Goal: Register for event/course

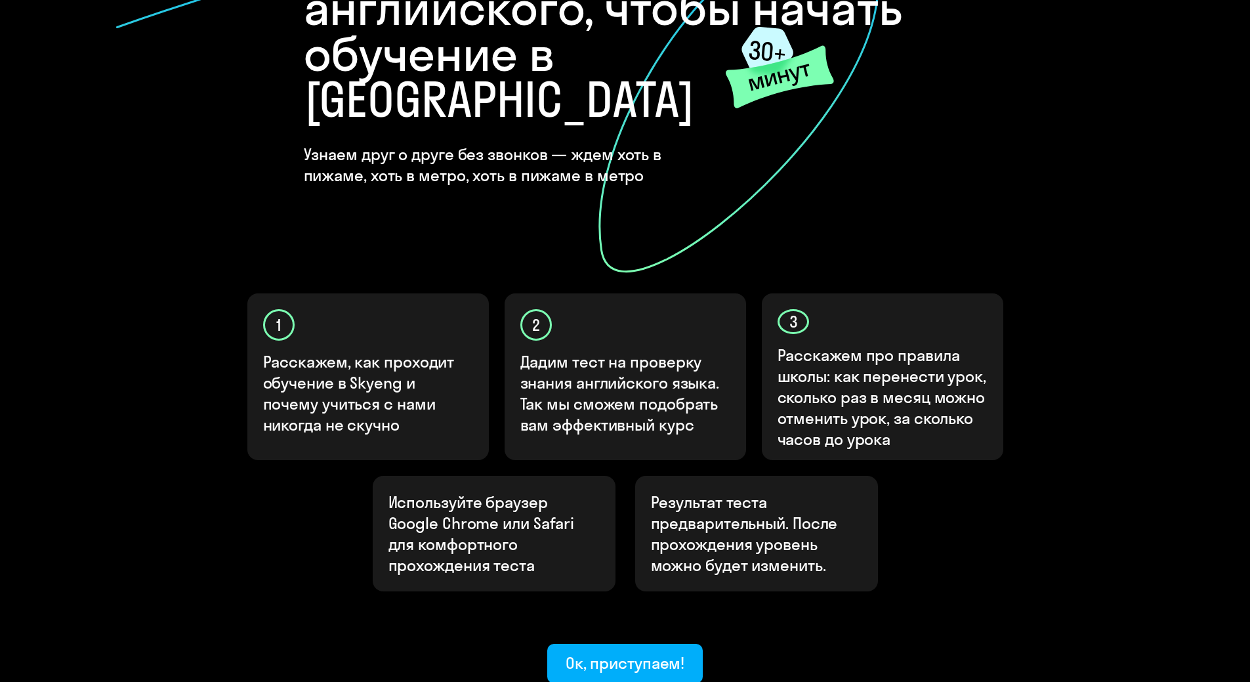
scroll to position [200, 0]
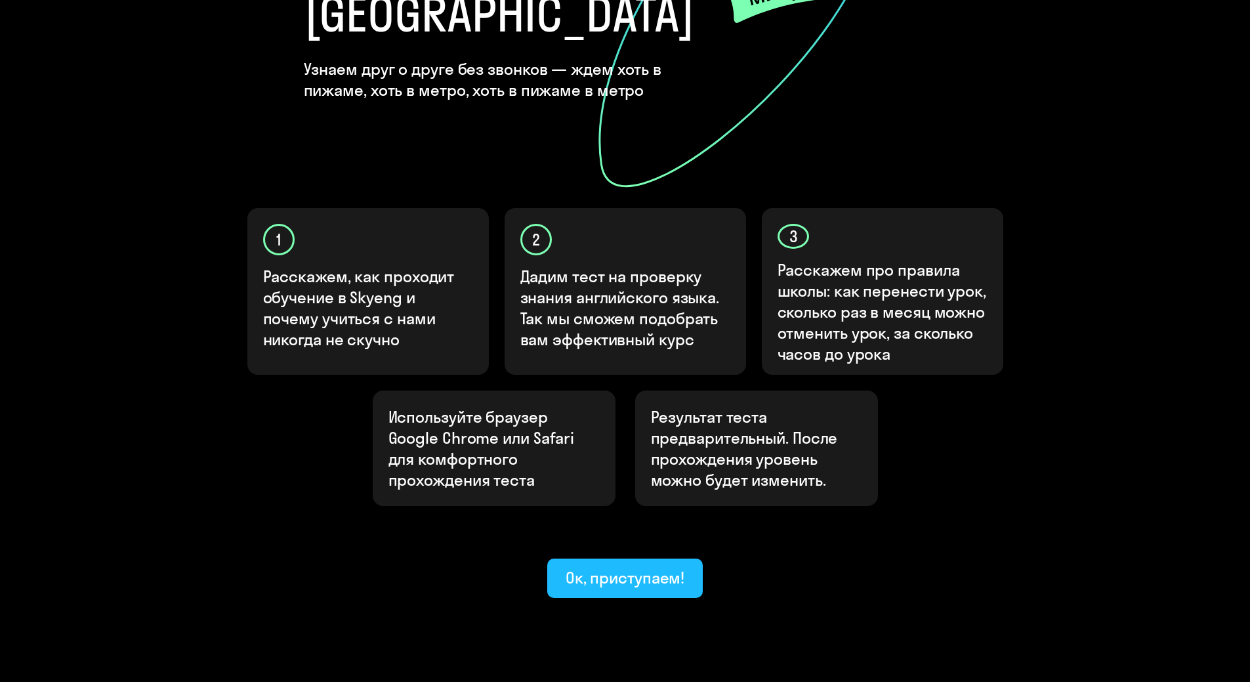
scroll to position [266, 0]
click at [684, 566] on div "Ок, приступаем!" at bounding box center [625, 576] width 119 height 21
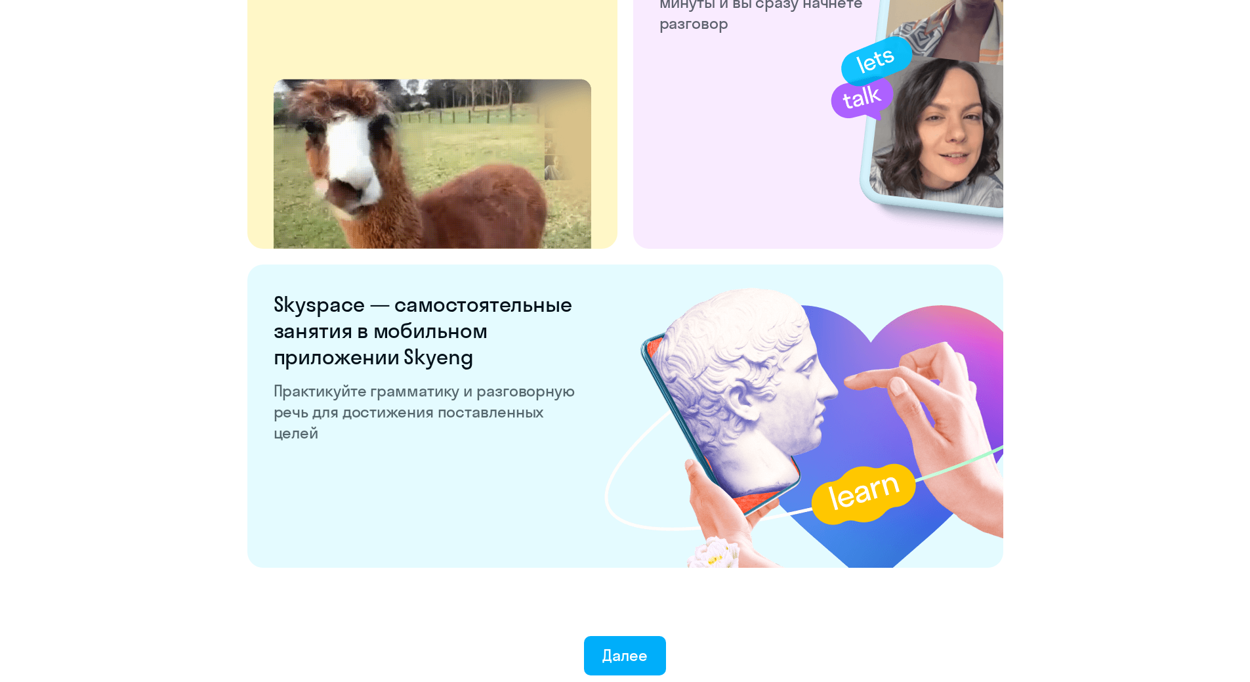
scroll to position [2359, 0]
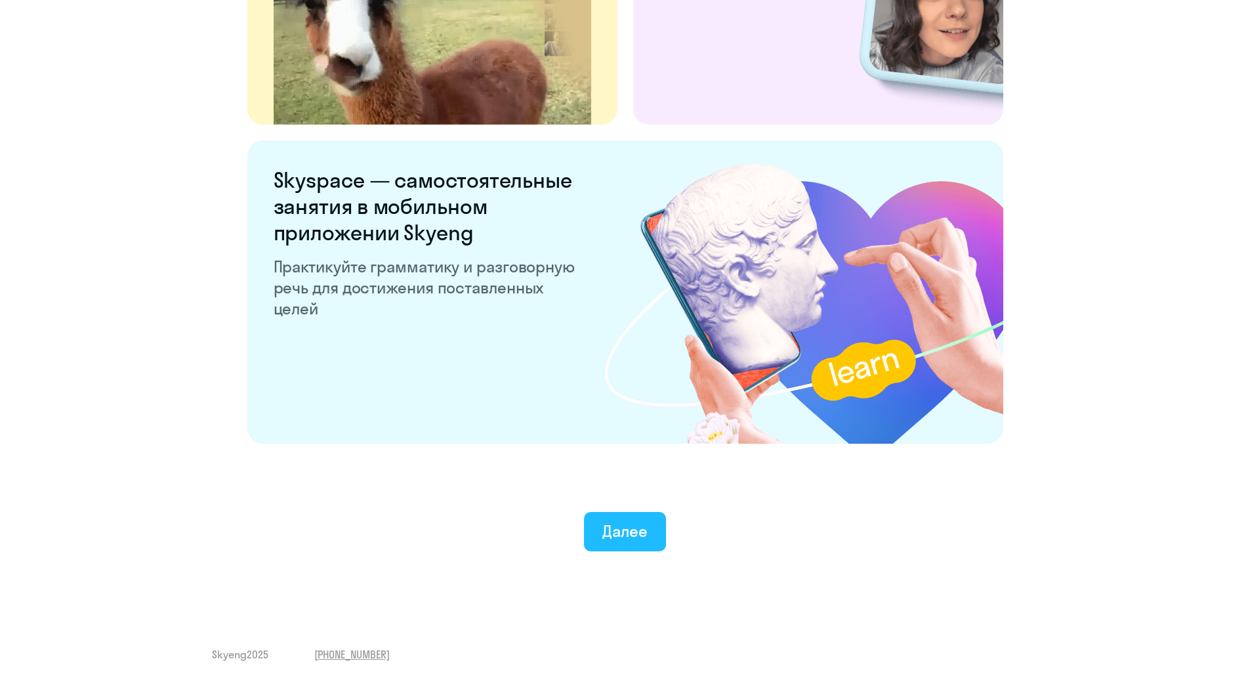
click at [642, 541] on button "Далее" at bounding box center [625, 531] width 82 height 39
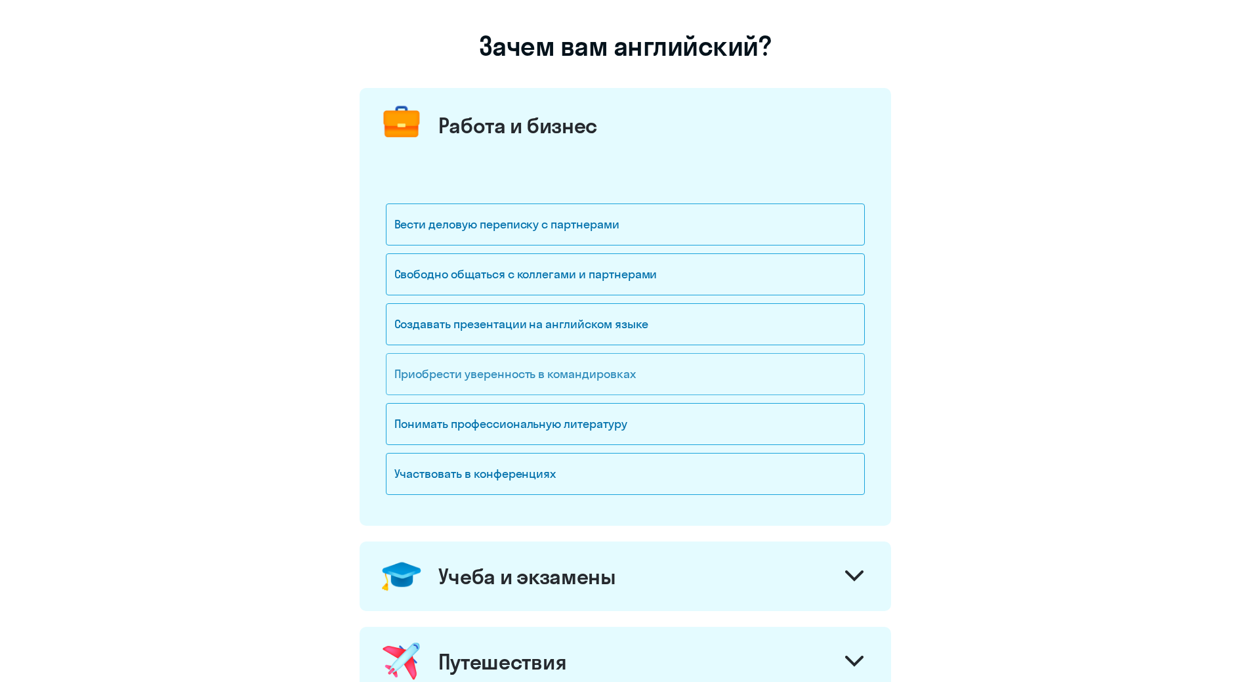
scroll to position [66, 0]
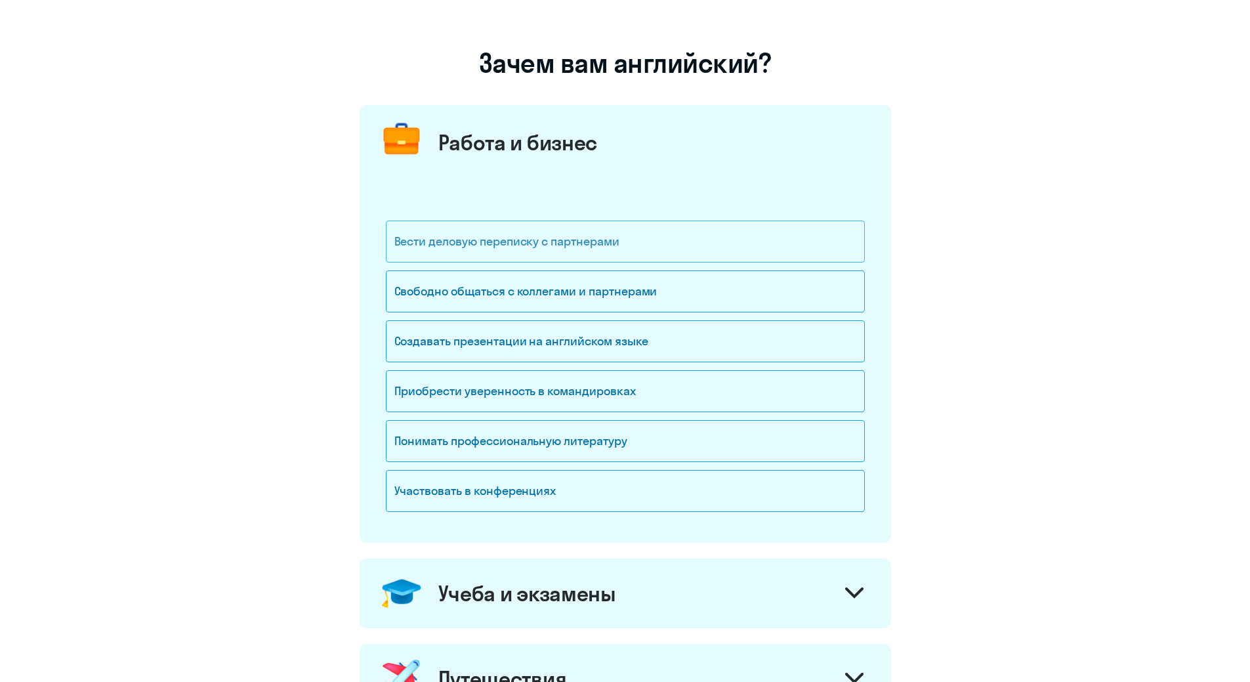
click at [571, 246] on div "Вести деловую переписку с партнерами" at bounding box center [625, 241] width 479 height 42
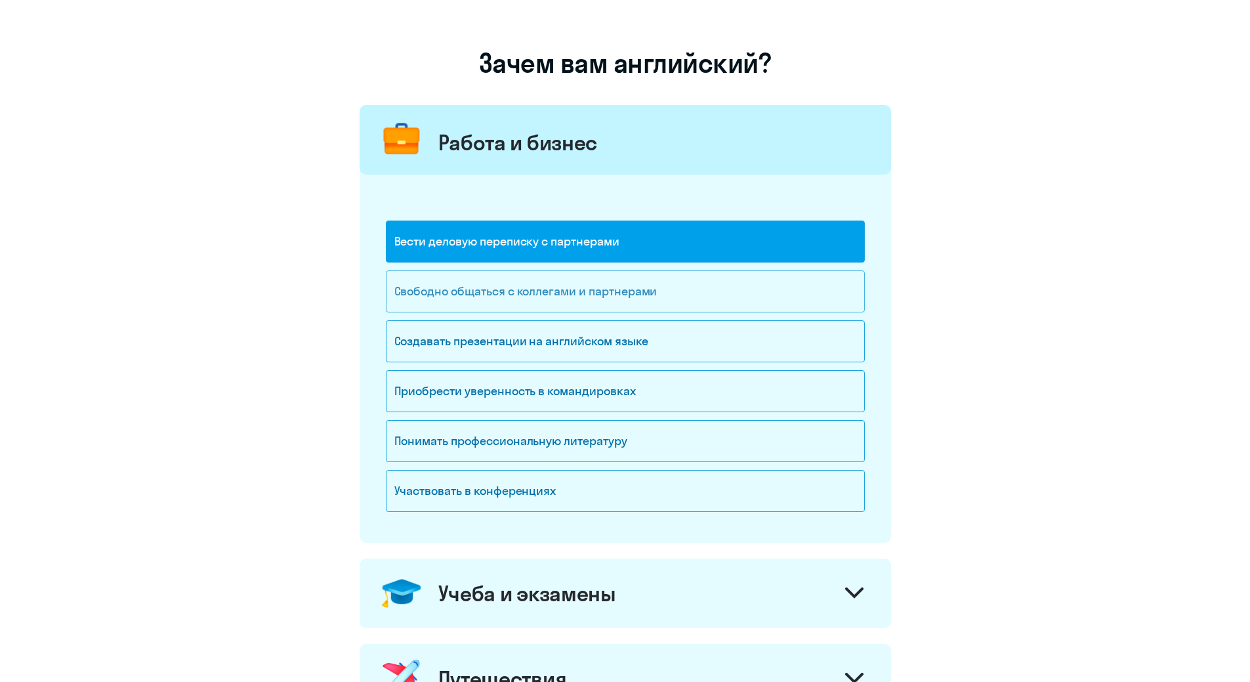
click at [575, 290] on div "Свободно общаться с коллегами и партнерами" at bounding box center [625, 291] width 479 height 42
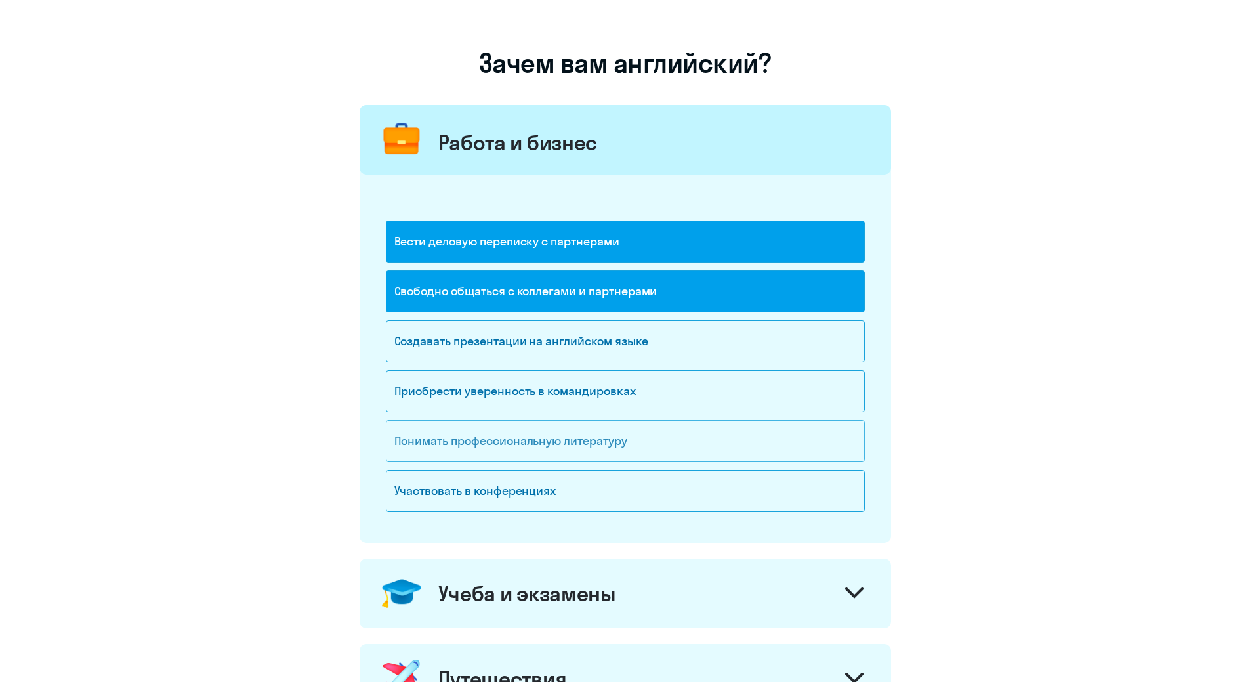
click at [487, 439] on div "Понимать профессиональную литературу" at bounding box center [625, 441] width 479 height 42
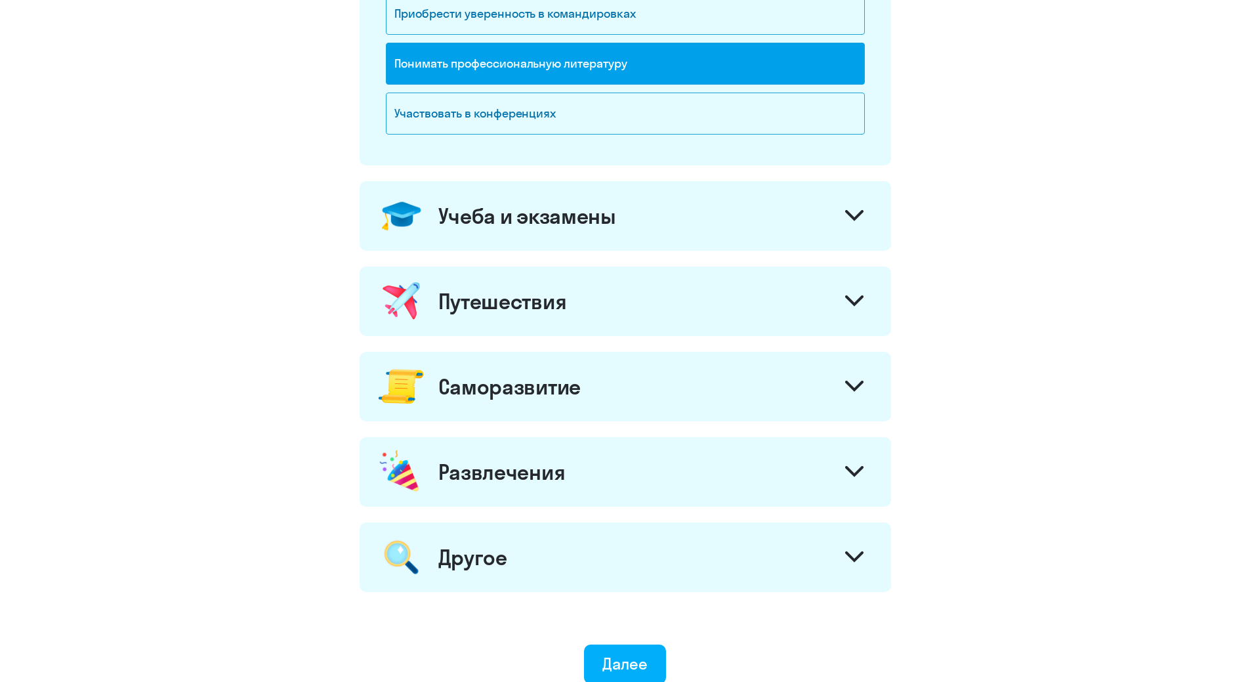
scroll to position [570, 0]
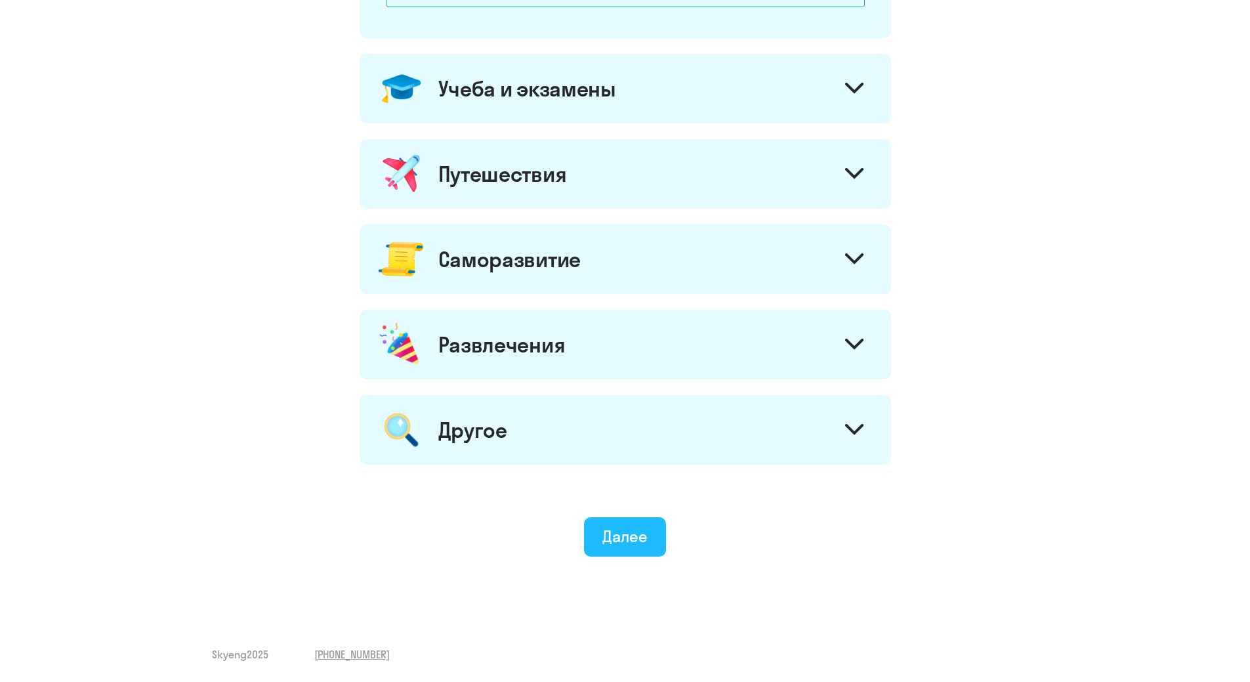
click at [625, 537] on div "Далее" at bounding box center [624, 536] width 45 height 21
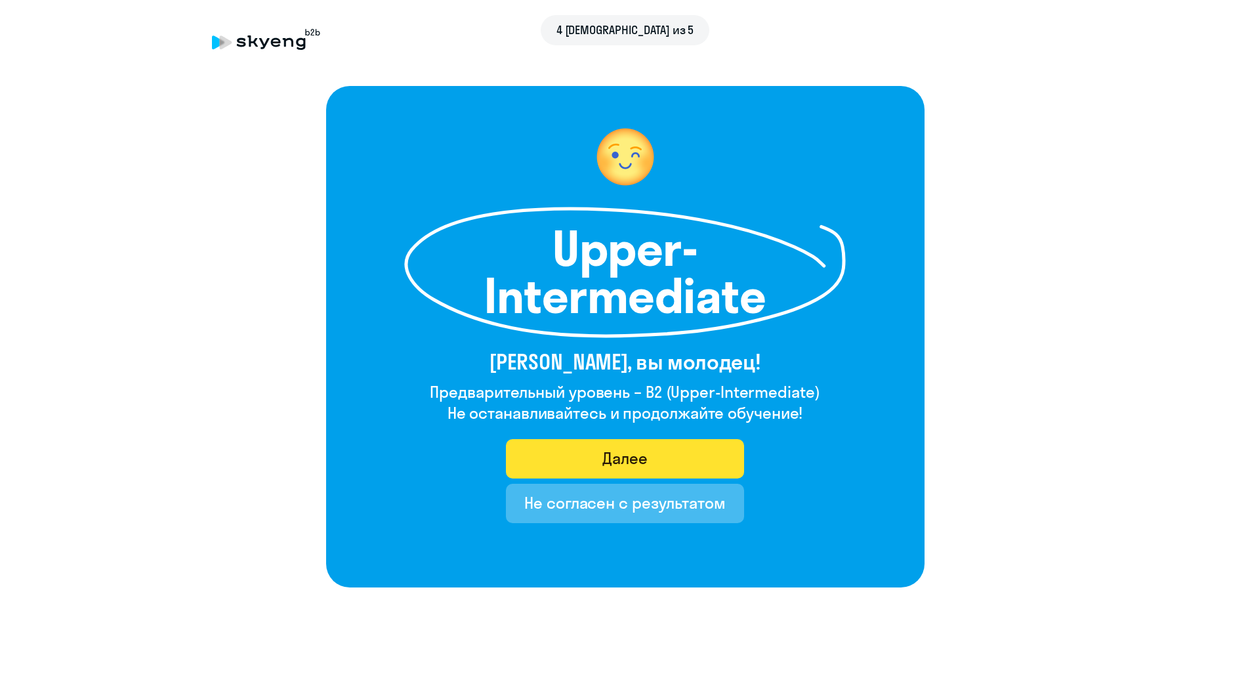
click at [659, 449] on button "Далее" at bounding box center [625, 458] width 238 height 39
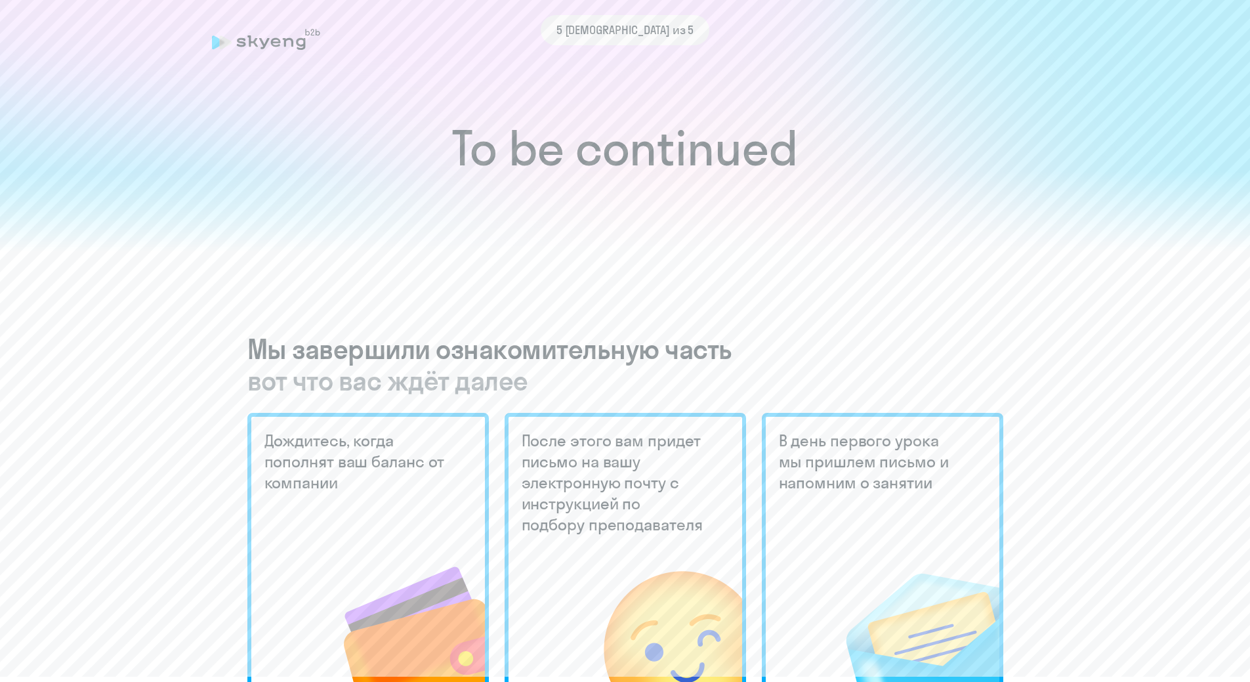
click at [650, 152] on h1 "To be continued" at bounding box center [624, 148] width 1197 height 46
